Goal: Information Seeking & Learning: Understand process/instructions

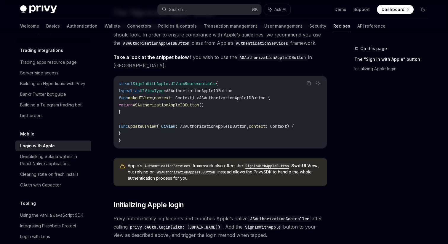
scroll to position [347, 0]
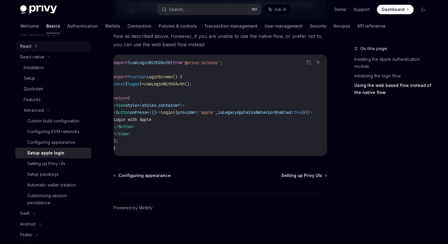
scroll to position [108, 0]
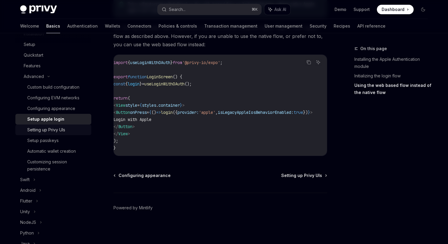
click at [61, 126] on link "Setting up Privy UIs" at bounding box center [53, 129] width 76 height 11
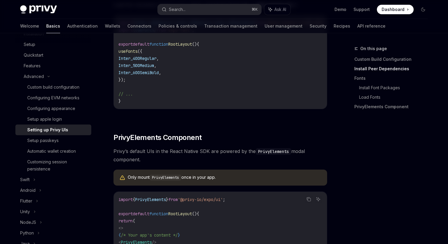
scroll to position [406, 0]
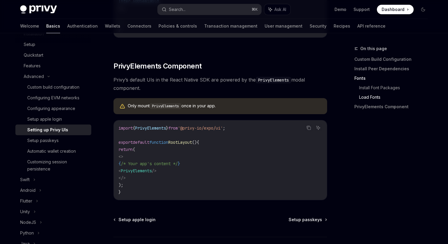
type textarea "*"
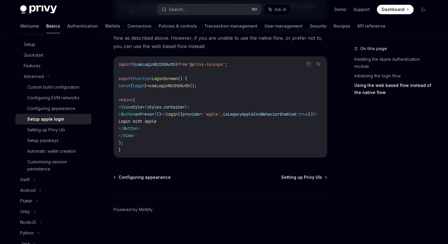
scroll to position [498, 0]
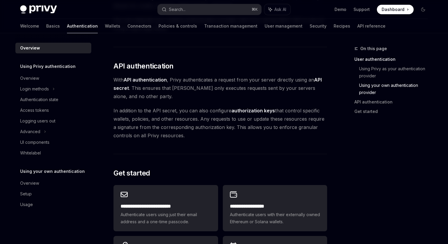
scroll to position [371, 0]
click at [145, 80] on strong "API authentication" at bounding box center [144, 80] width 43 height 6
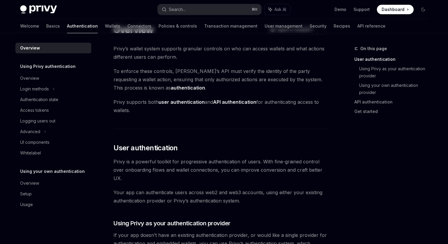
scroll to position [0, 0]
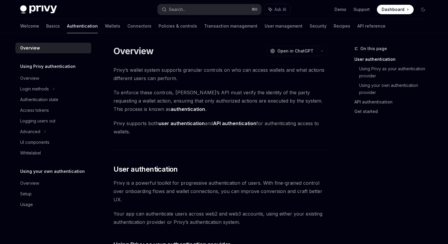
click at [185, 125] on strong "user authentication" at bounding box center [181, 123] width 46 height 6
click at [236, 122] on strong "API authentication" at bounding box center [234, 123] width 43 height 6
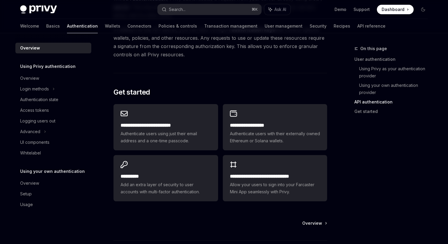
scroll to position [430, 0]
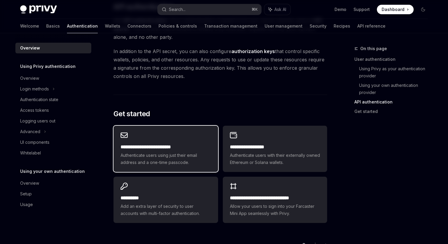
click at [201, 142] on div "**********" at bounding box center [165, 148] width 104 height 46
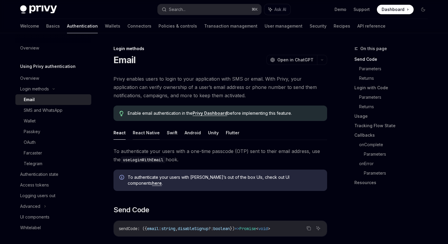
click at [155, 132] on button "React Native" at bounding box center [146, 132] width 27 height 14
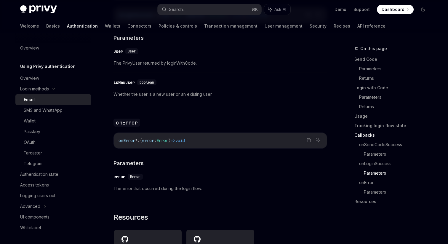
scroll to position [1185, 0]
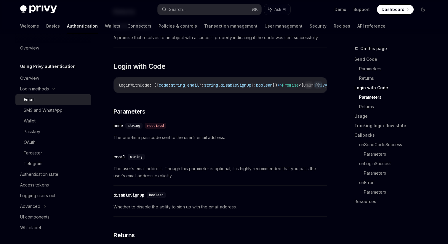
type textarea "*"
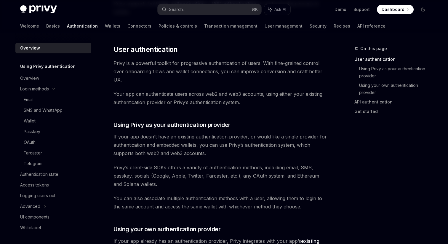
scroll to position [119, 0]
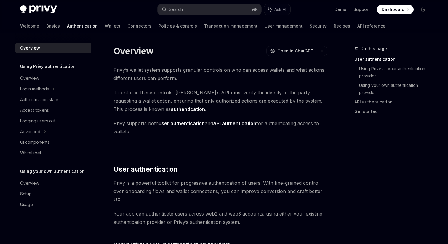
scroll to position [134, 0]
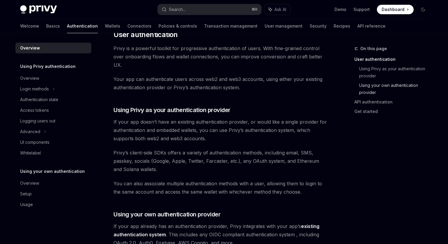
click at [369, 88] on link "Using your own authentication provider" at bounding box center [395, 89] width 73 height 17
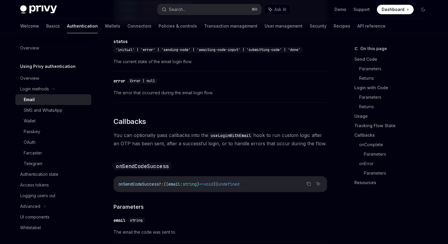
scroll to position [845, 0]
